Goal: Task Accomplishment & Management: Complete application form

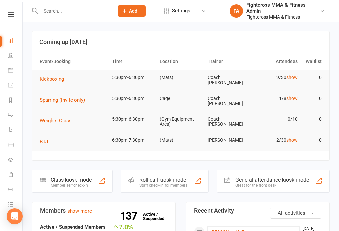
click at [72, 15] on input "text" at bounding box center [74, 10] width 70 height 9
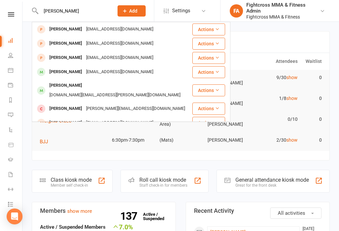
click at [69, 8] on input "Ryan" at bounding box center [74, 10] width 70 height 9
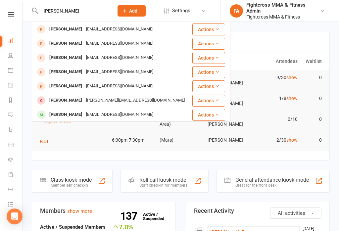
type input "Ryan Garcez"
click at [91, 28] on div "ryangarcezpereira@hotmail.com" at bounding box center [119, 30] width 71 height 10
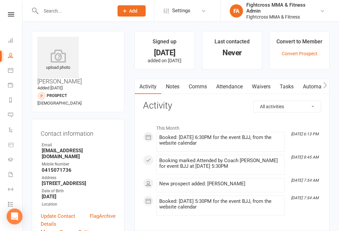
click at [269, 86] on link "Waivers" at bounding box center [261, 86] width 28 height 15
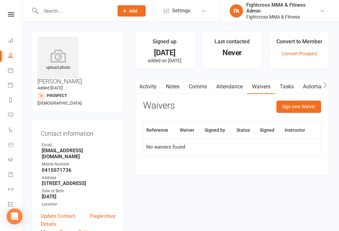
click at [304, 108] on button "Sign new Waiver" at bounding box center [298, 107] width 45 height 12
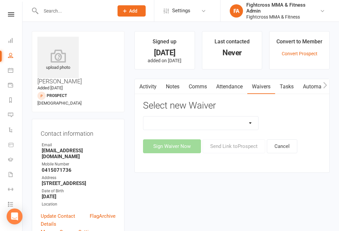
click at [255, 124] on select "10 Class Pass Membership Waiver 14 Day Trial Membership Waiver 14 Day Trial (On…" at bounding box center [200, 123] width 115 height 13
select select "7967"
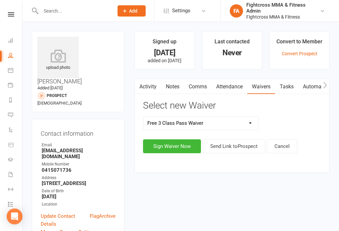
click at [178, 146] on button "Sign Waiver Now" at bounding box center [172, 146] width 58 height 14
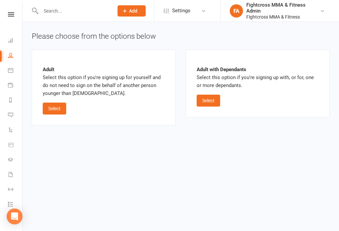
click at [49, 106] on button "Select" at bounding box center [55, 109] width 24 height 12
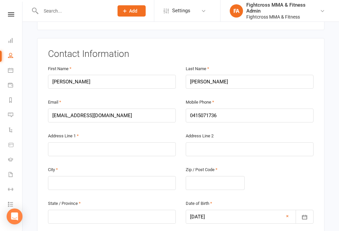
scroll to position [103, 0]
click at [110, 143] on input "text" at bounding box center [112, 150] width 128 height 14
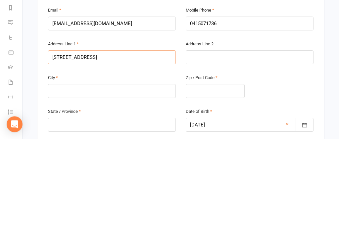
type input "43 Bramston Tce"
click at [104, 176] on input "text" at bounding box center [112, 183] width 128 height 14
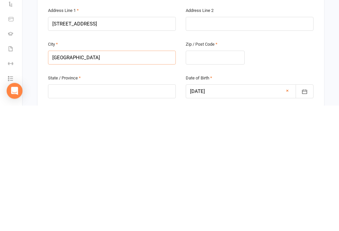
type input "Brisbane"
click at [120, 210] on input "text" at bounding box center [112, 217] width 128 height 14
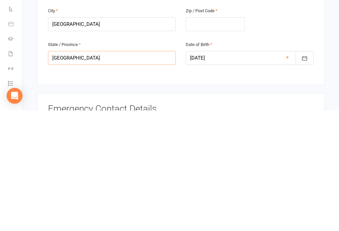
scroll to position [142, 0]
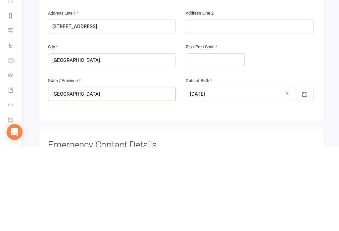
type input "Queensland"
click at [204, 138] on input "text" at bounding box center [215, 145] width 59 height 14
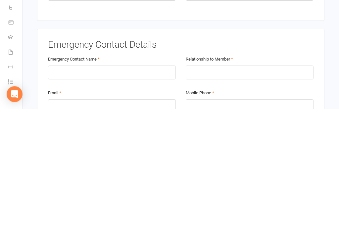
scroll to position [207, 0]
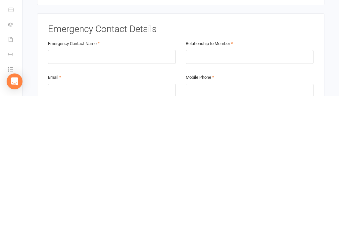
type input "4006"
click at [76, 185] on input "text" at bounding box center [112, 192] width 128 height 14
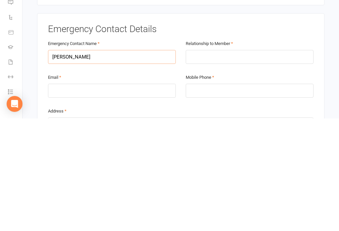
scroll to position [230, 0]
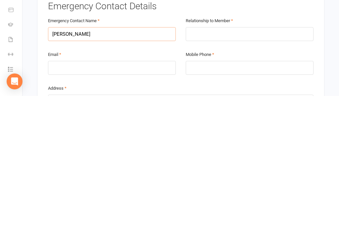
type input "Paul"
click at [164, 196] on input "email" at bounding box center [112, 203] width 128 height 14
type input "ryangarcezpereira@hotmail.com"
click at [216, 196] on input "tel" at bounding box center [250, 203] width 128 height 14
type input "0447056075"
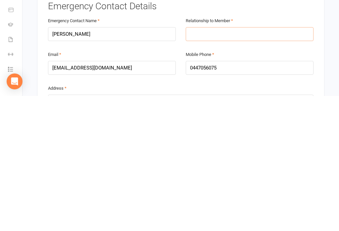
click at [233, 162] on input "text" at bounding box center [250, 169] width 128 height 14
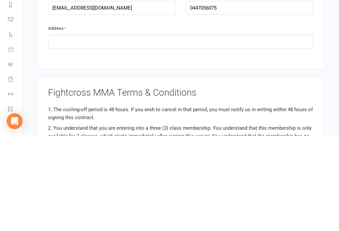
scroll to position [332, 0]
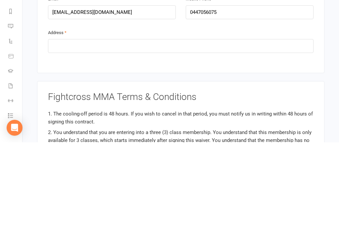
type input "Friendship"
click at [189, 128] on input "text" at bounding box center [181, 135] width 266 height 14
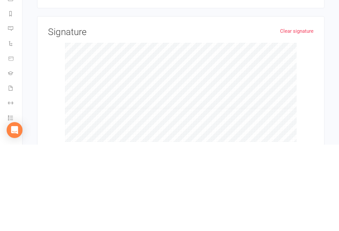
scroll to position [626, 0]
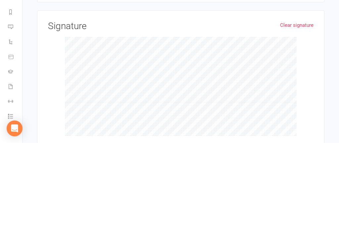
click at [305, 109] on link "Clear signature" at bounding box center [296, 113] width 33 height 8
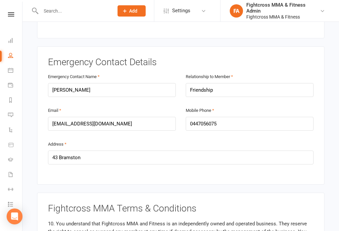
scroll to position [308, 0]
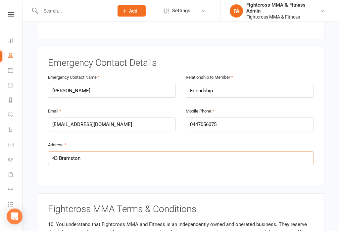
click at [206, 151] on input "43 Bramston" at bounding box center [181, 158] width 266 height 14
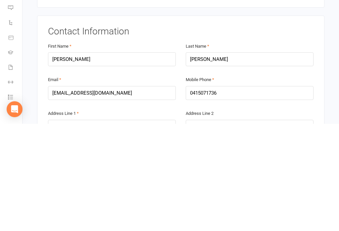
scroll to position [0, 0]
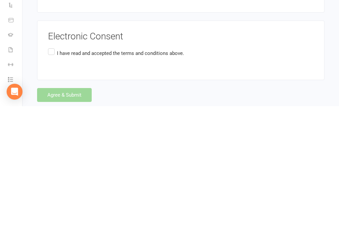
type input "43 Bramston Tce"
click at [167, 174] on p "I have read and accepted the terms and conditions above." at bounding box center [120, 178] width 127 height 8
click at [52, 172] on input "I have read and accepted the terms and conditions above." at bounding box center [50, 172] width 4 height 0
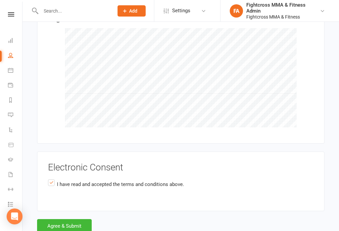
click at [65, 219] on button "Agree & Submit" at bounding box center [64, 226] width 55 height 14
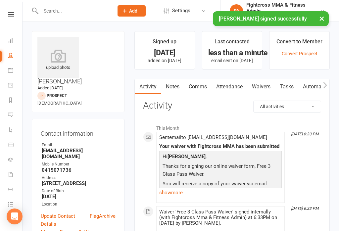
click at [16, 11] on div "× Waiver signed successfully" at bounding box center [165, 11] width 330 height 0
click at [9, 10] on nav "Clubworx Dashboard People Calendar Payments Reports Messages Automations Produc…" at bounding box center [11, 117] width 23 height 231
click at [12, 10] on nav "Clubworx Dashboard People Calendar Payments Reports Messages Automations Produc…" at bounding box center [11, 117] width 23 height 231
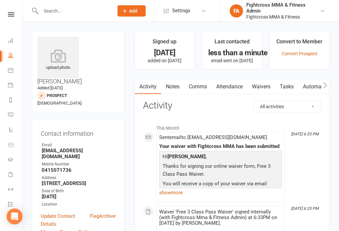
click at [17, 13] on link at bounding box center [11, 14] width 24 height 4
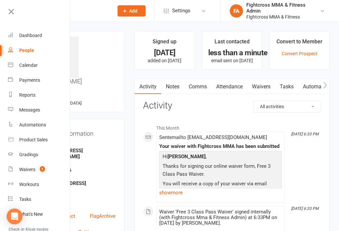
click at [32, 34] on div "Dashboard" at bounding box center [30, 35] width 23 height 5
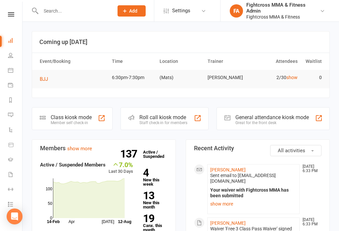
click at [261, 112] on div "General attendance kiosk mode Great for the front desk" at bounding box center [273, 118] width 113 height 23
